Goal: Task Accomplishment & Management: Use online tool/utility

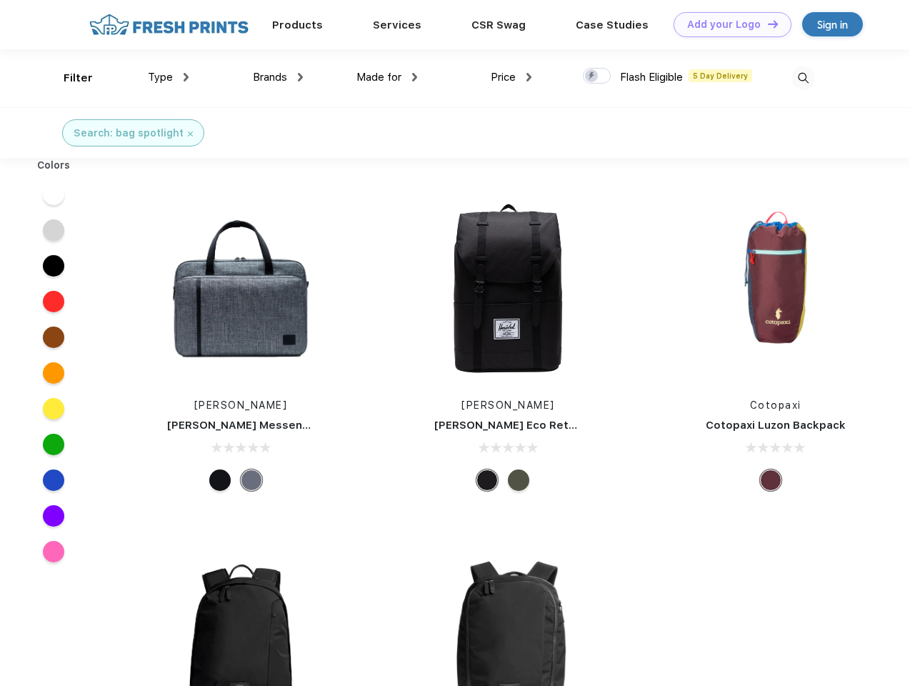
click at [727, 24] on link "Add your Logo Design Tool" at bounding box center [733, 24] width 118 height 25
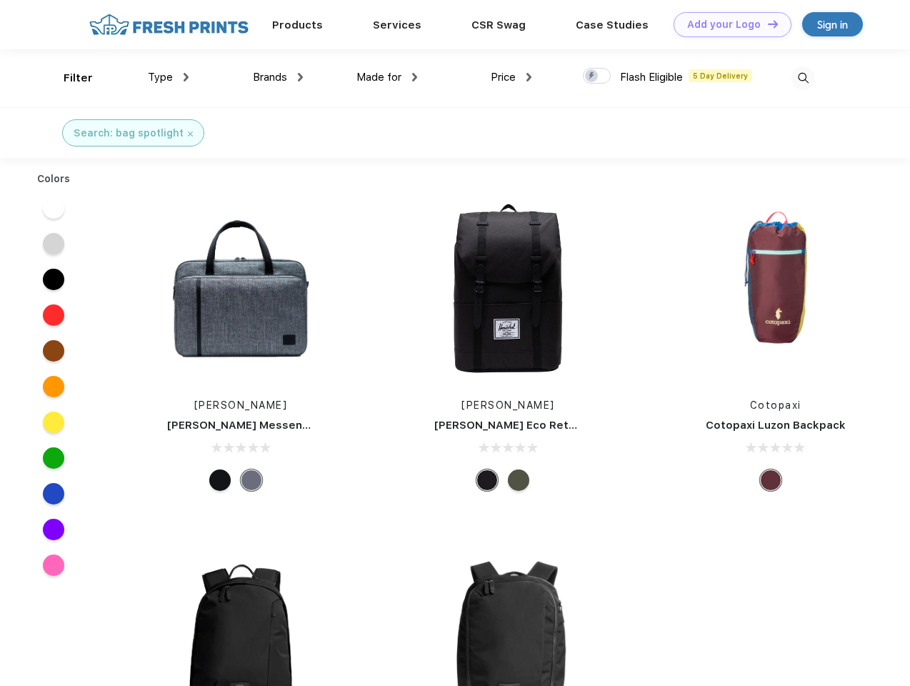
click at [0, 0] on div "Design Tool" at bounding box center [0, 0] width 0 height 0
click at [766, 24] on link "Add your Logo Design Tool" at bounding box center [733, 24] width 118 height 25
click at [69, 78] on div "Filter" at bounding box center [78, 78] width 29 height 16
click at [169, 77] on span "Type" at bounding box center [160, 77] width 25 height 13
click at [278, 77] on span "Brands" at bounding box center [270, 77] width 34 height 13
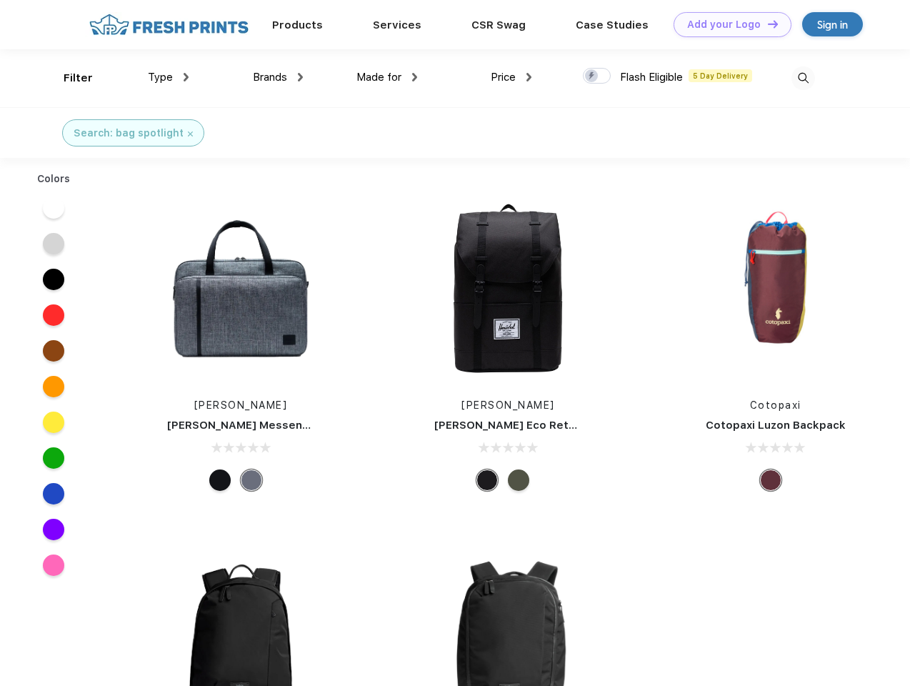
click at [387, 77] on span "Made for" at bounding box center [378, 77] width 45 height 13
click at [511, 77] on span "Price" at bounding box center [503, 77] width 25 height 13
click at [597, 76] on div at bounding box center [597, 76] width 28 height 16
click at [592, 76] on input "checkbox" at bounding box center [587, 71] width 9 height 9
click at [803, 78] on img at bounding box center [803, 78] width 24 height 24
